Goal: Navigation & Orientation: Find specific page/section

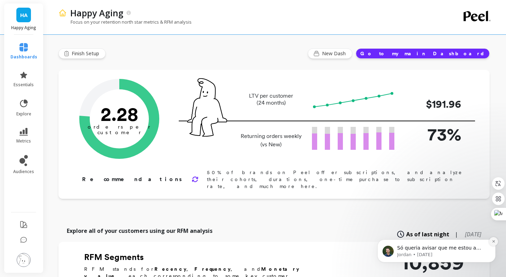
click at [493, 243] on button "Dismiss notification" at bounding box center [493, 241] width 9 height 9
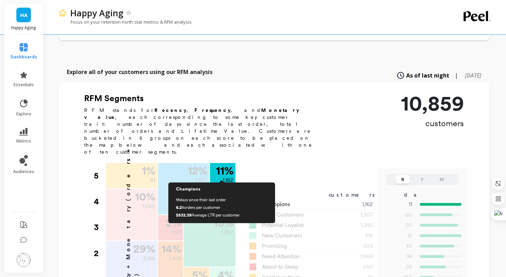
scroll to position [161, 0]
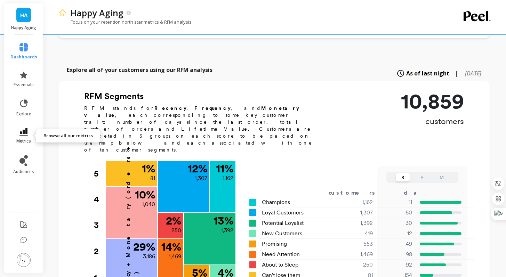
click at [24, 132] on icon at bounding box center [23, 132] width 8 height 8
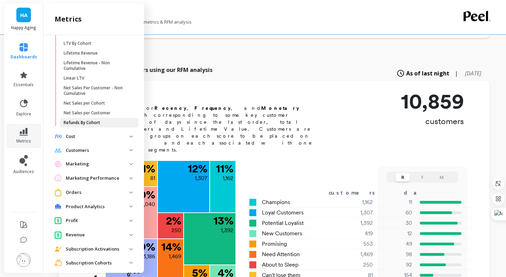
scroll to position [267, 0]
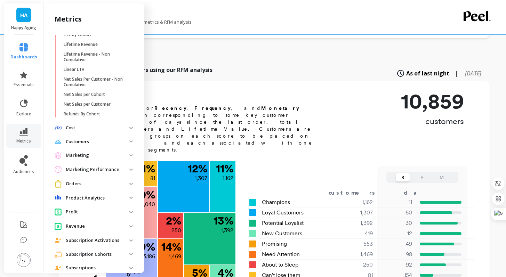
click at [86, 244] on p "Subscription Activations" at bounding box center [98, 240] width 64 height 7
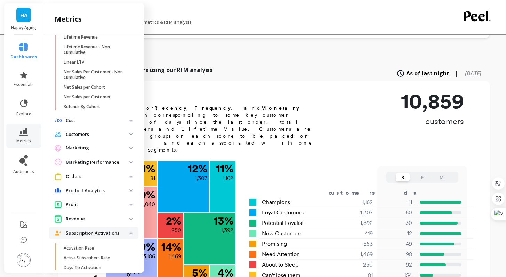
scroll to position [341, 0]
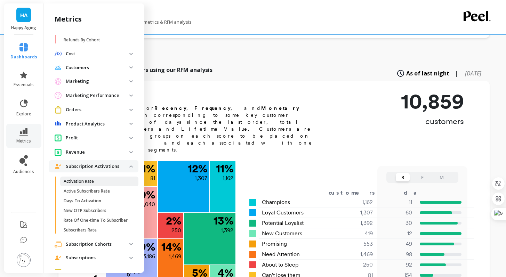
click at [74, 184] on p "Activation Rate" at bounding box center [79, 182] width 30 height 6
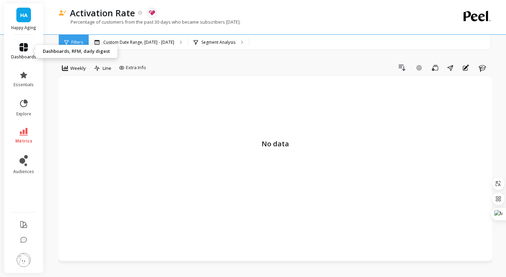
click at [24, 51] on icon at bounding box center [23, 47] width 8 height 8
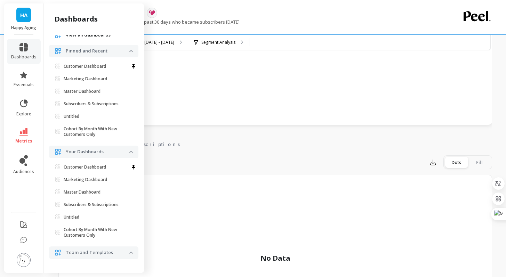
scroll to position [289, 0]
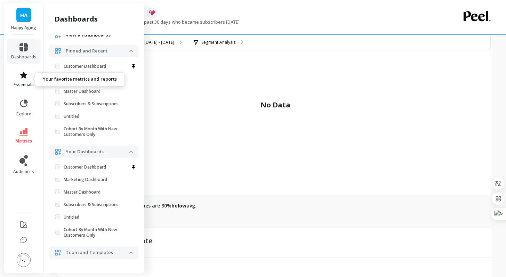
click at [20, 79] on link "essentials" at bounding box center [23, 79] width 25 height 17
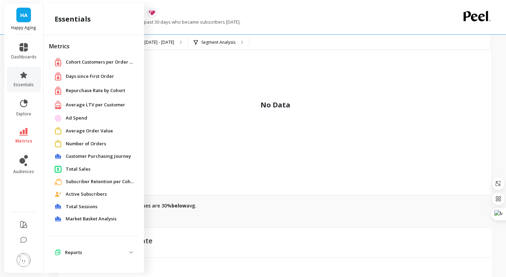
click at [72, 119] on span "Ad Spend" at bounding box center [77, 118] width 22 height 7
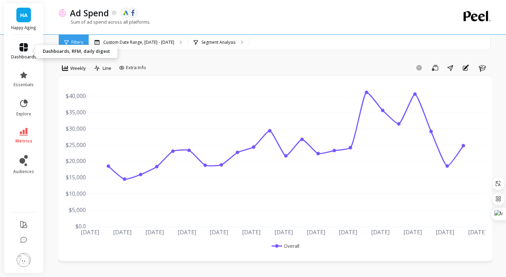
click at [27, 50] on icon at bounding box center [23, 47] width 8 height 8
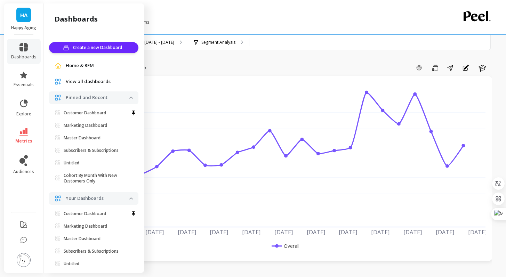
click at [84, 58] on ul "Create a new Dashboard Home & RFM View all dashboards Pinned and Recent Custome…" at bounding box center [93, 176] width 89 height 268
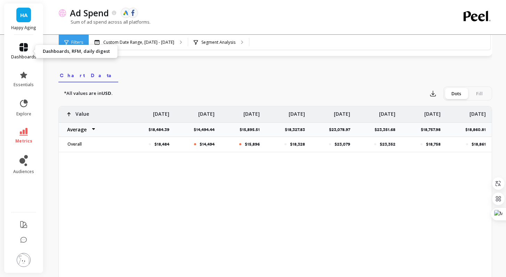
click at [15, 48] on link "dashboards" at bounding box center [23, 51] width 25 height 17
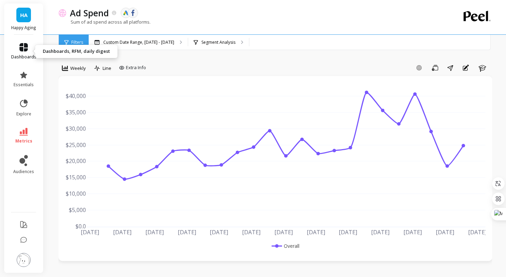
click at [24, 56] on span "dashboards" at bounding box center [23, 57] width 25 height 6
